Goal: Task Accomplishment & Management: Manage account settings

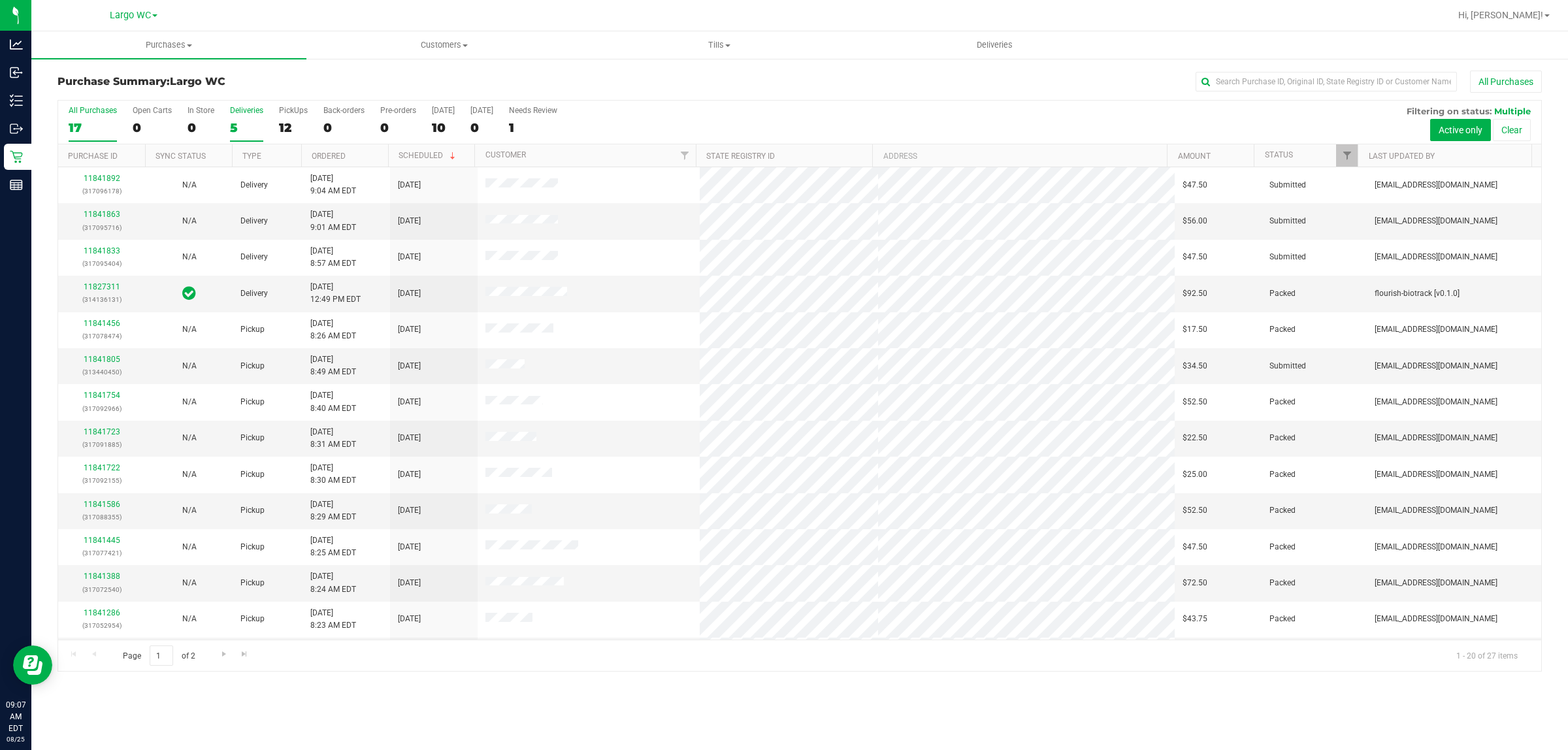
click at [230, 125] on div "5" at bounding box center [247, 127] width 34 height 15
click at [0, 0] on input "Deliveries 5" at bounding box center [0, 0] width 0 height 0
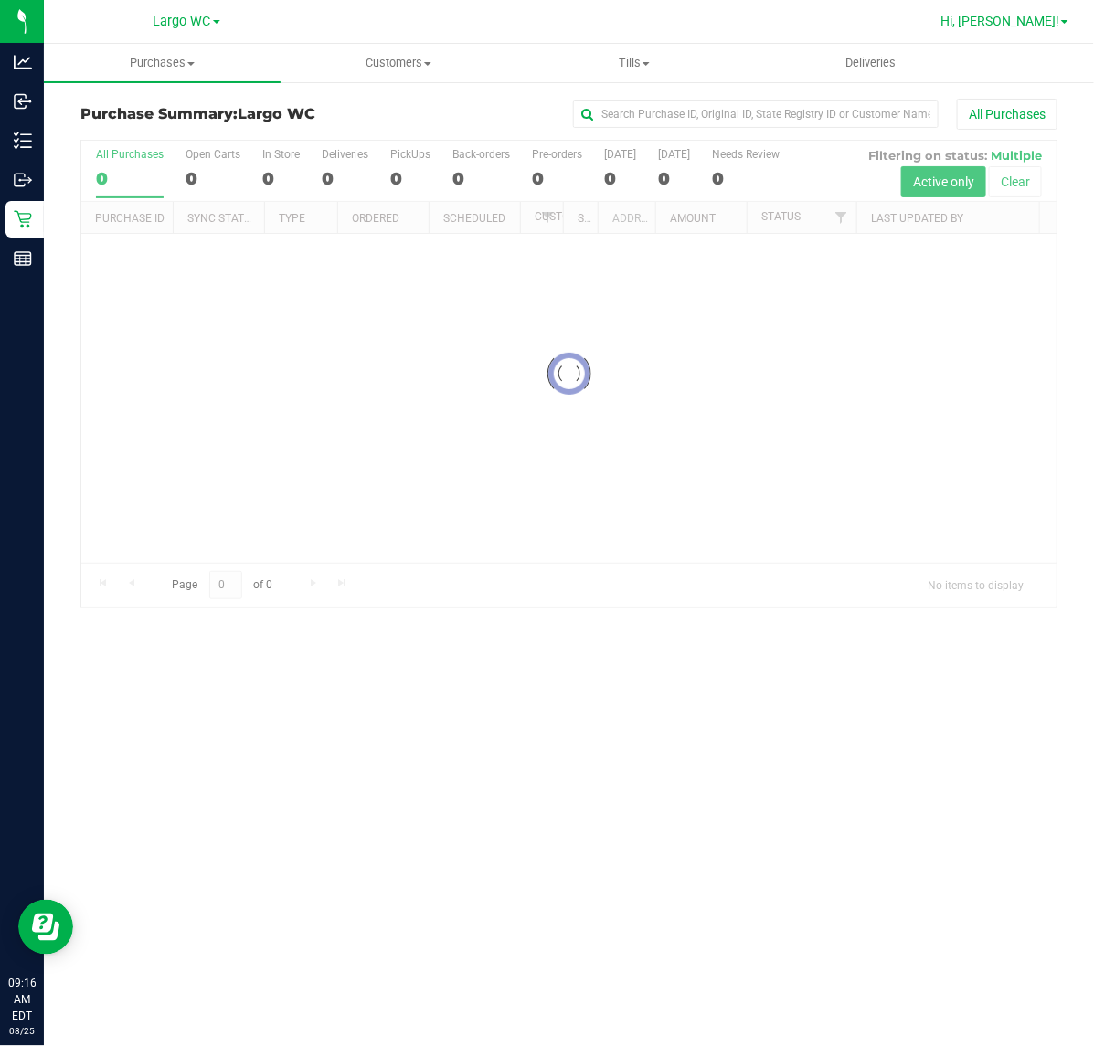
click at [1061, 25] on link "Hi, [PERSON_NAME]!" at bounding box center [1004, 21] width 143 height 19
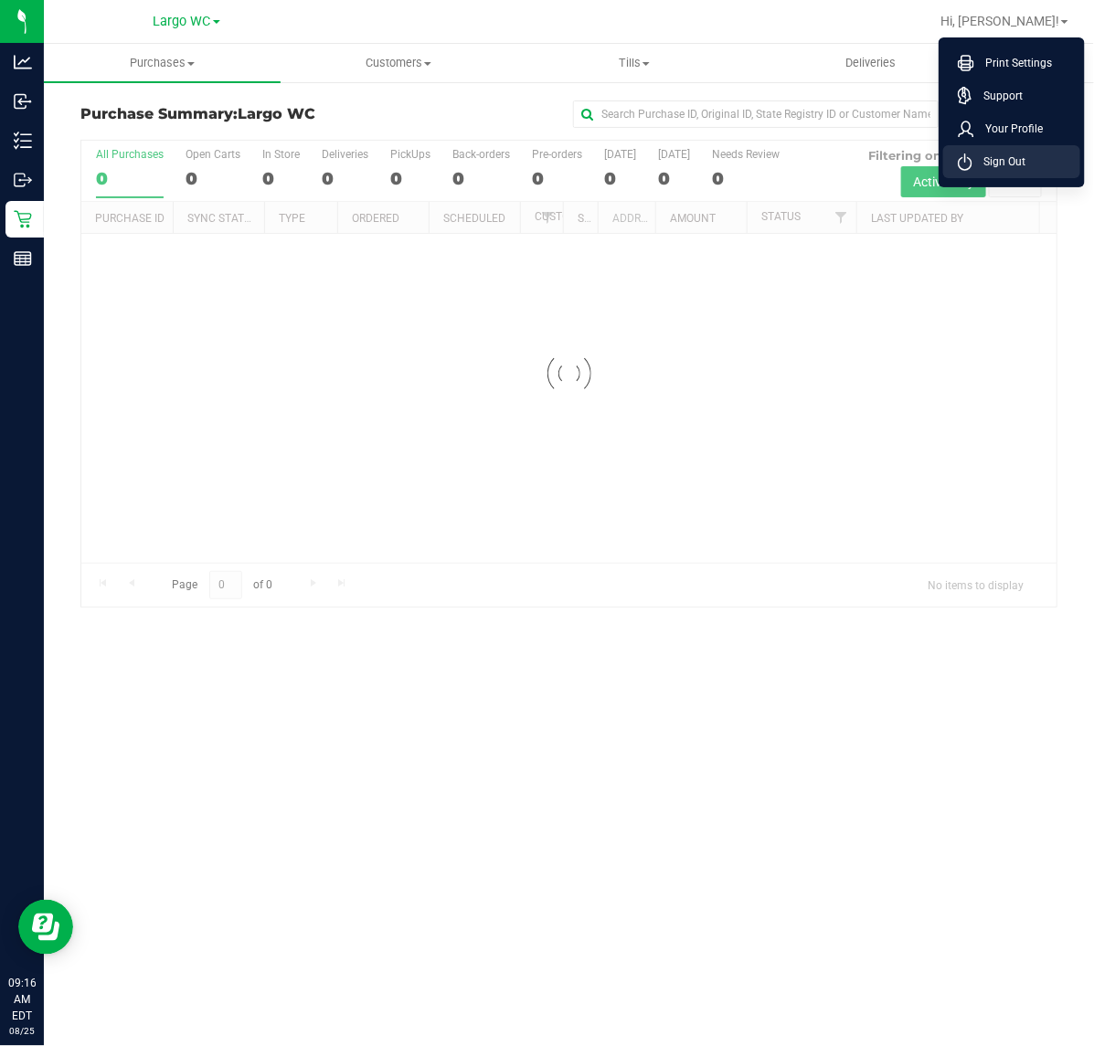
click at [1017, 167] on span "Sign Out" at bounding box center [998, 162] width 53 height 18
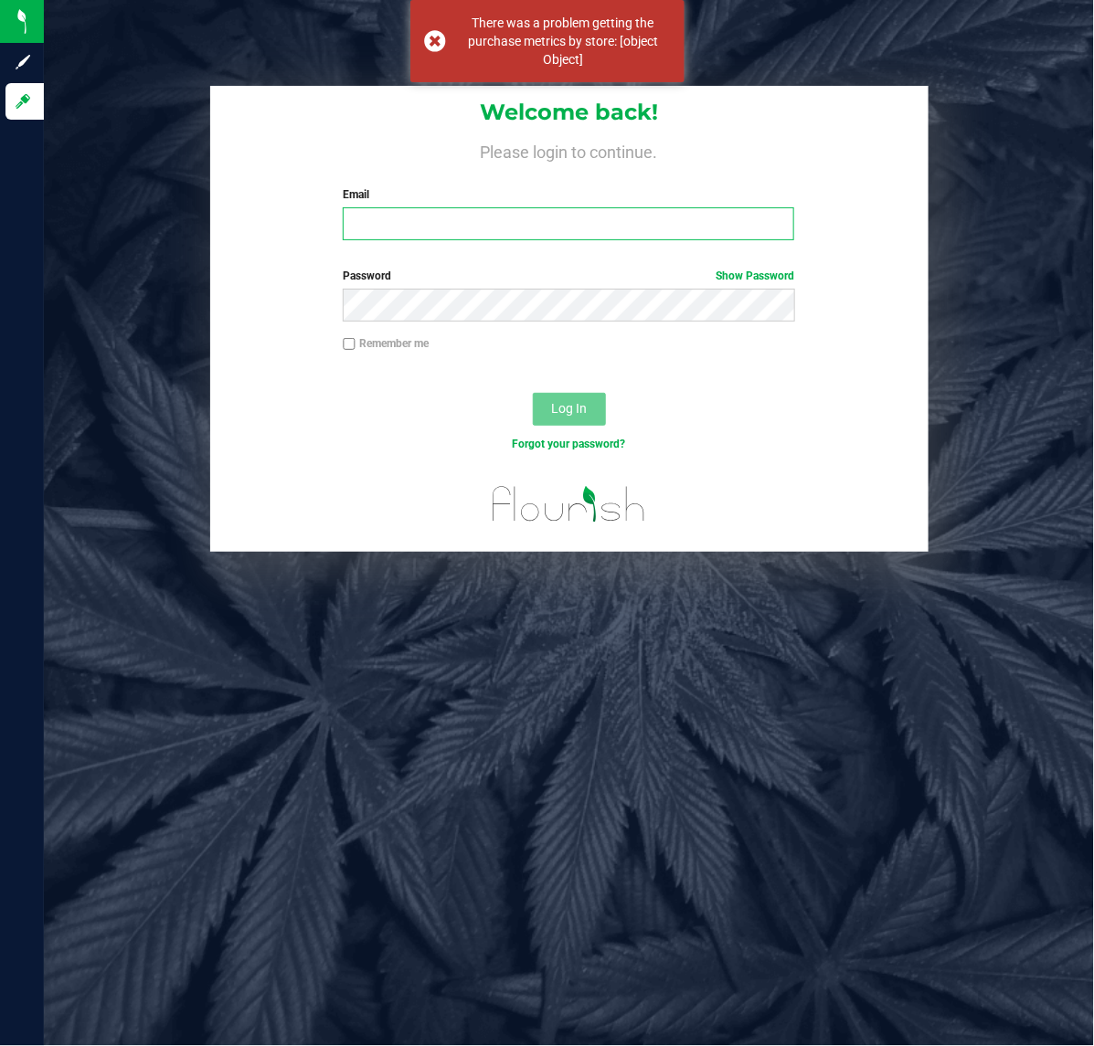
click at [544, 221] on input "Email" at bounding box center [568, 223] width 451 height 33
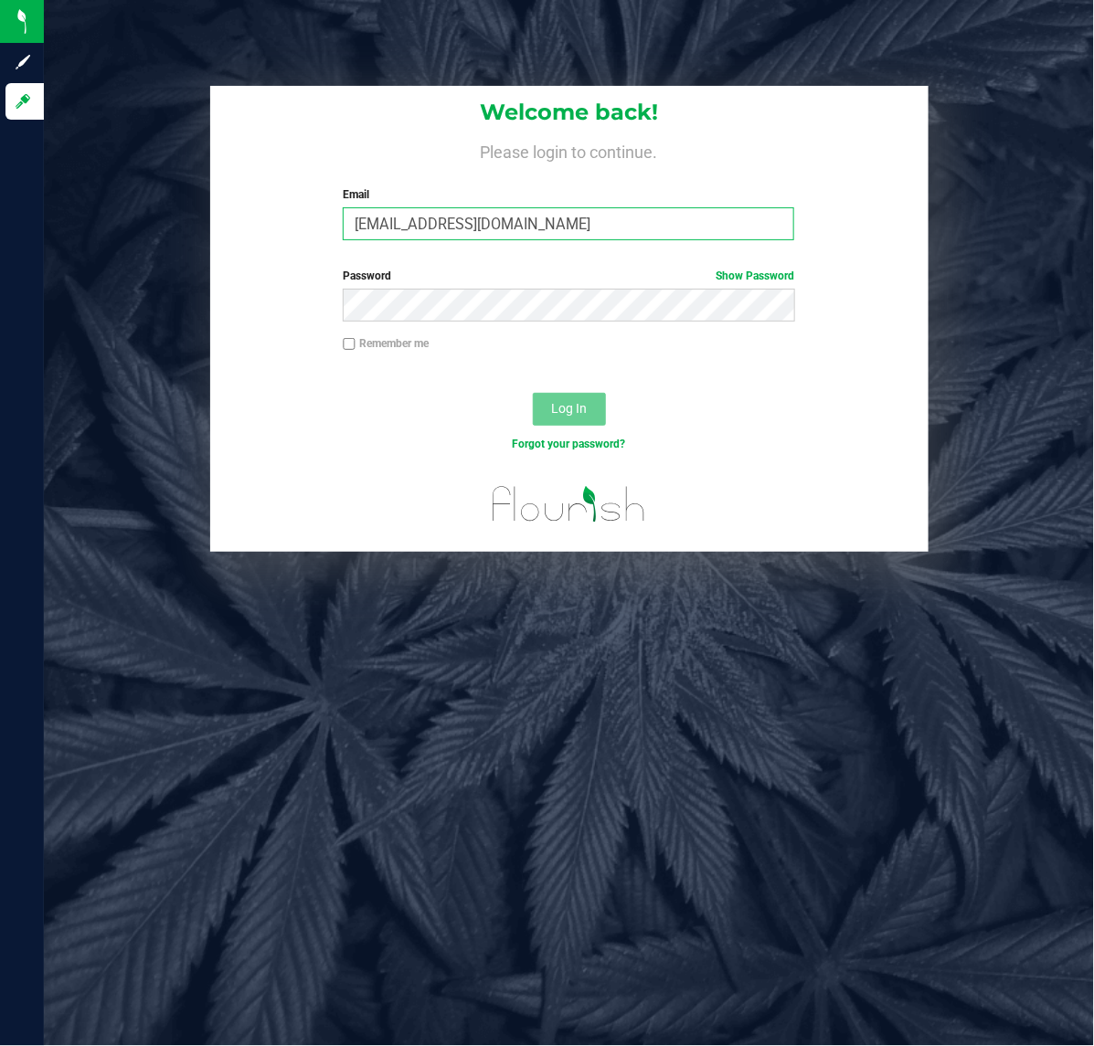
type input "[EMAIL_ADDRESS][DOMAIN_NAME]"
click at [533, 393] on button "Log In" at bounding box center [569, 409] width 73 height 33
